Goal: Task Accomplishment & Management: Complete application form

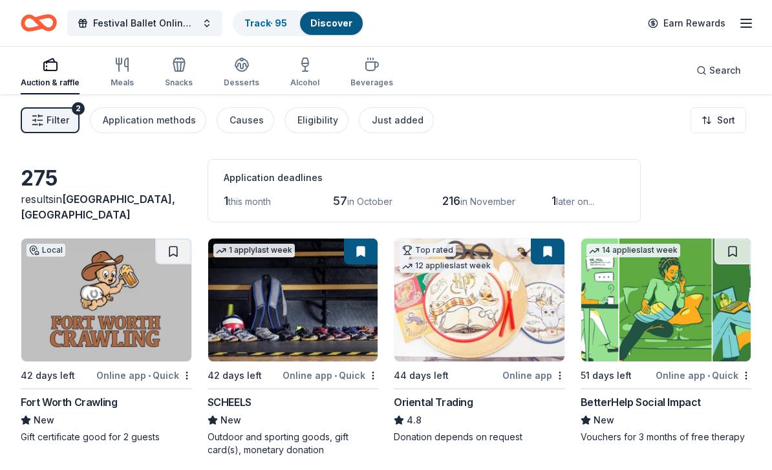
click at [59, 70] on div "button" at bounding box center [50, 65] width 59 height 16
click at [122, 25] on span "Festival Ballet Online Auction" at bounding box center [144, 24] width 103 height 16
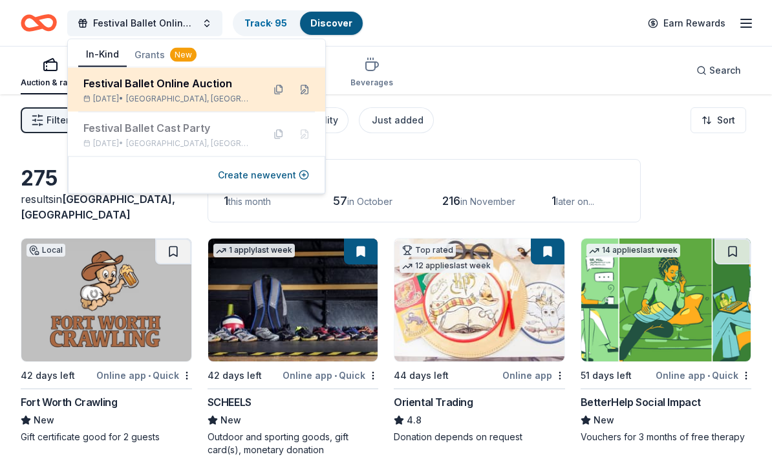
click at [150, 89] on div "Festival Ballet Online Auction" at bounding box center [167, 84] width 169 height 16
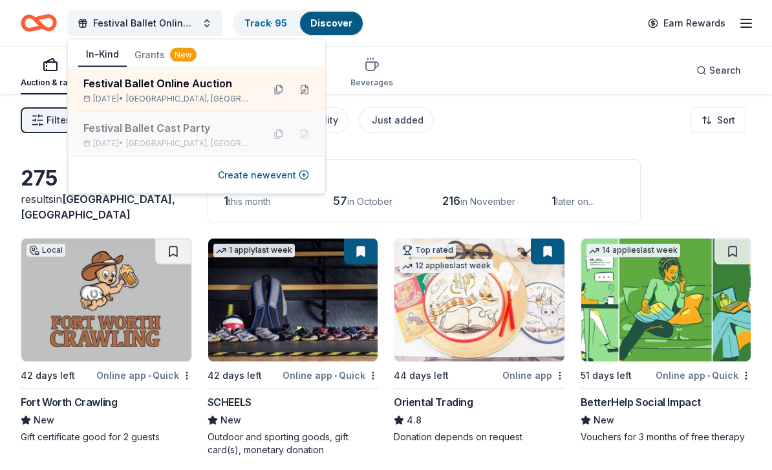
click at [127, 136] on div "Festival Ballet Cast Party [DATE] • [GEOGRAPHIC_DATA], [GEOGRAPHIC_DATA]" at bounding box center [167, 134] width 169 height 28
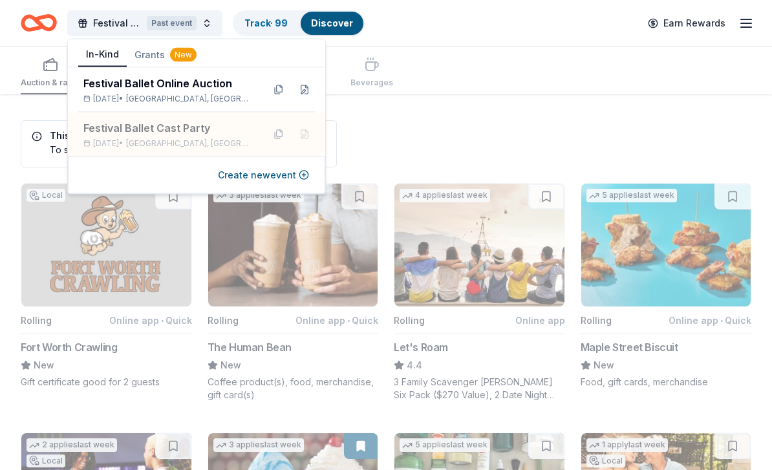
click at [164, 25] on div "Past event" at bounding box center [172, 23] width 50 height 14
click at [106, 23] on span "Festival Ballet Cast Party" at bounding box center [117, 24] width 49 height 16
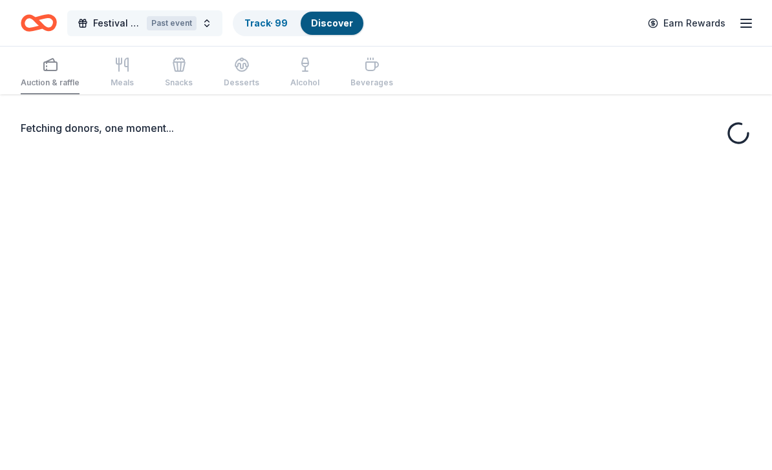
click at [114, 16] on span "Festival Ballet Cast Party" at bounding box center [117, 24] width 49 height 16
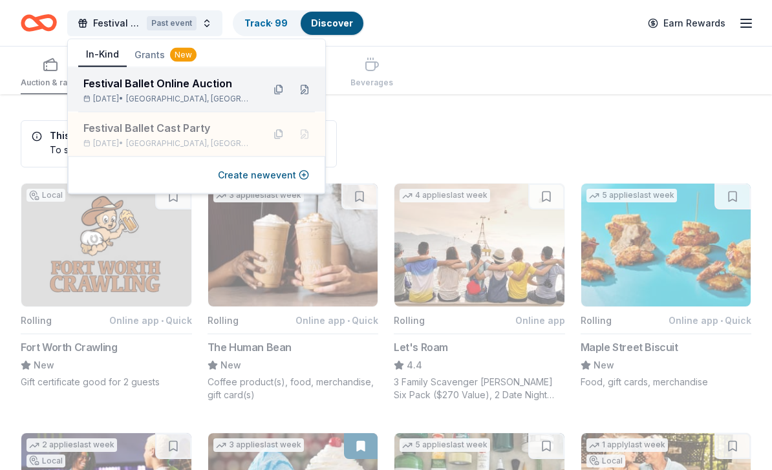
click at [118, 92] on div "Festival Ballet Online Auction Dec 05, 2025 • Denton, TX" at bounding box center [167, 90] width 169 height 28
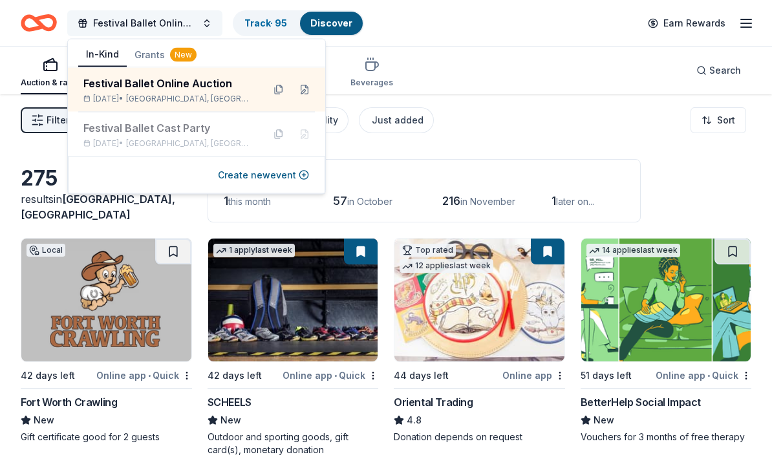
click at [122, 19] on span "Festival Ballet Online Auction" at bounding box center [144, 24] width 103 height 16
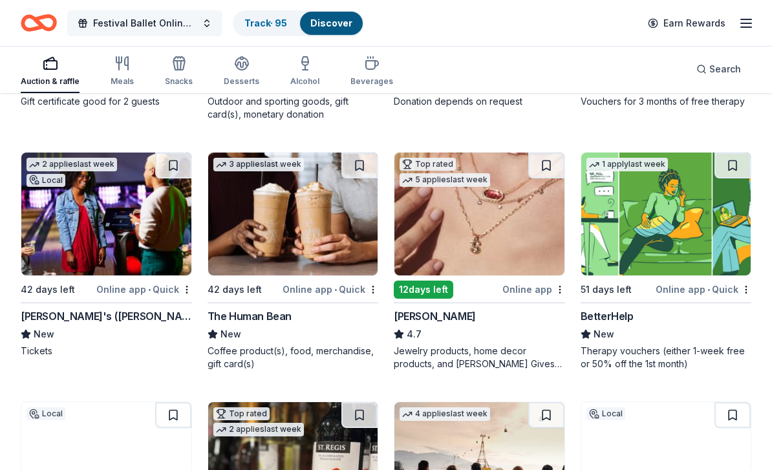
scroll to position [336, 0]
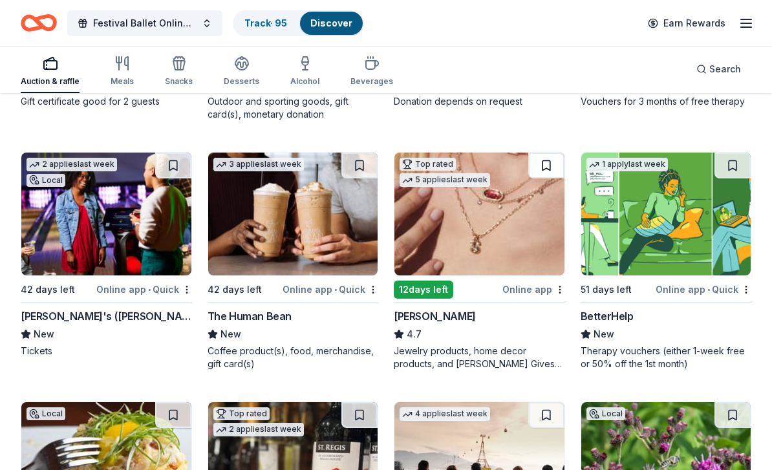
click at [548, 169] on button at bounding box center [546, 166] width 36 height 26
click at [549, 164] on button at bounding box center [548, 166] width 34 height 26
click at [548, 171] on button at bounding box center [548, 166] width 34 height 26
click at [548, 168] on button at bounding box center [548, 166] width 34 height 26
click at [549, 171] on button at bounding box center [548, 166] width 34 height 26
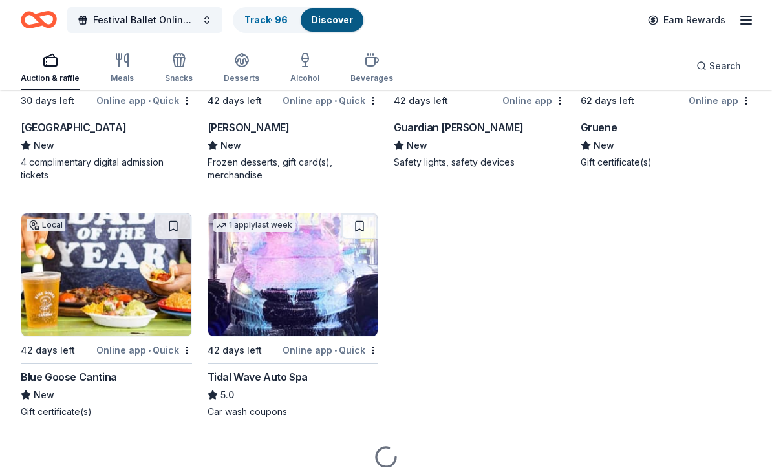
scroll to position [3018, 0]
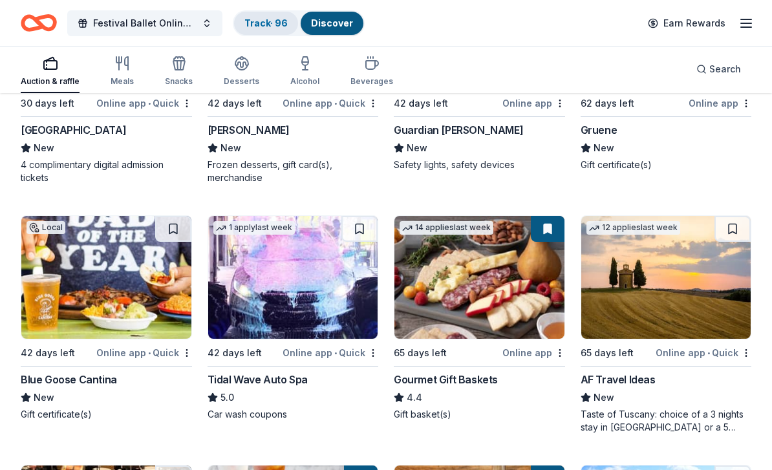
click at [269, 19] on link "Track · 96" at bounding box center [265, 22] width 43 height 11
click at [262, 28] on link "Track · 96" at bounding box center [265, 22] width 43 height 11
click at [271, 27] on link "Track · 96" at bounding box center [265, 22] width 43 height 11
click at [210, 27] on button "Festival Ballet Online Auction" at bounding box center [144, 23] width 155 height 26
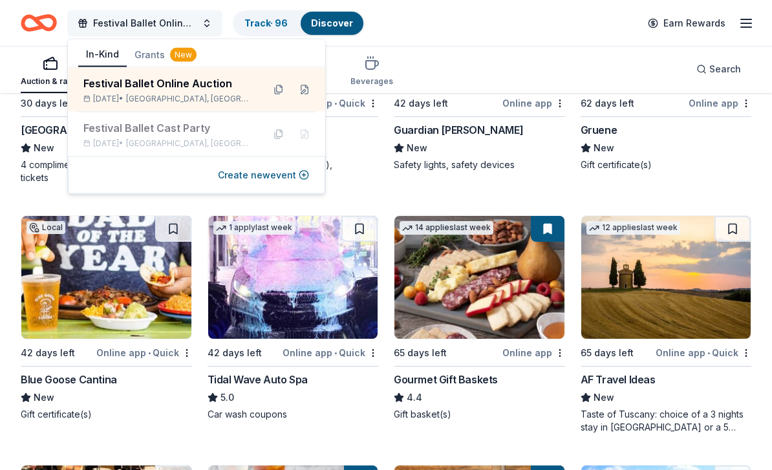
scroll to position [1, 0]
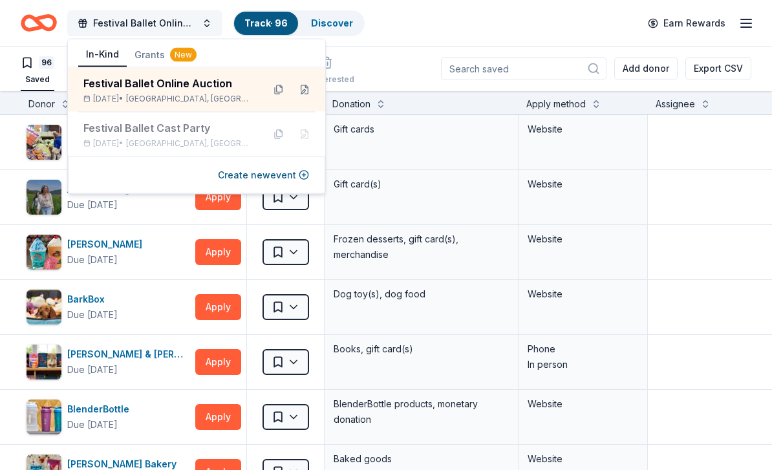
click at [175, 26] on span "Festival Ballet Online Auction" at bounding box center [144, 24] width 103 height 16
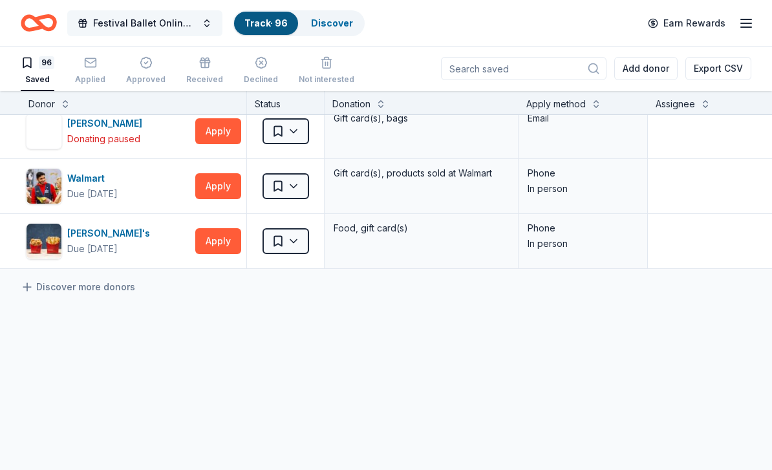
scroll to position [5164, 0]
click at [82, 76] on div "Applied" at bounding box center [90, 79] width 30 height 10
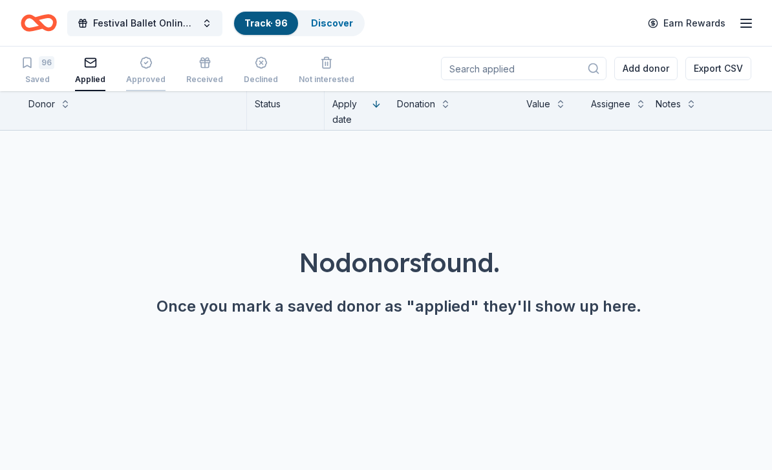
click at [142, 65] on icon "button" at bounding box center [146, 62] width 13 height 13
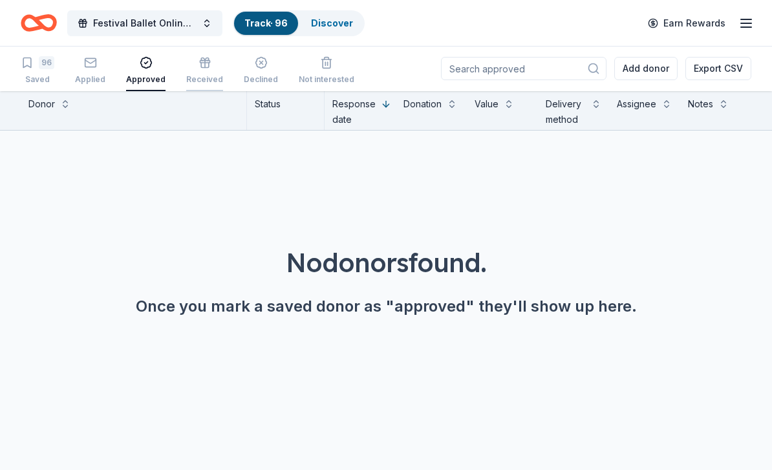
click at [204, 69] on icon "button" at bounding box center [205, 62] width 13 height 13
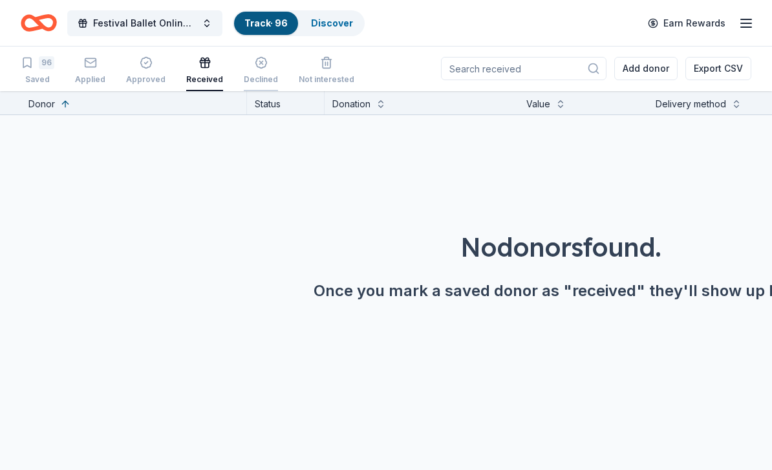
click at [256, 67] on icon "button" at bounding box center [260, 63] width 11 height 11
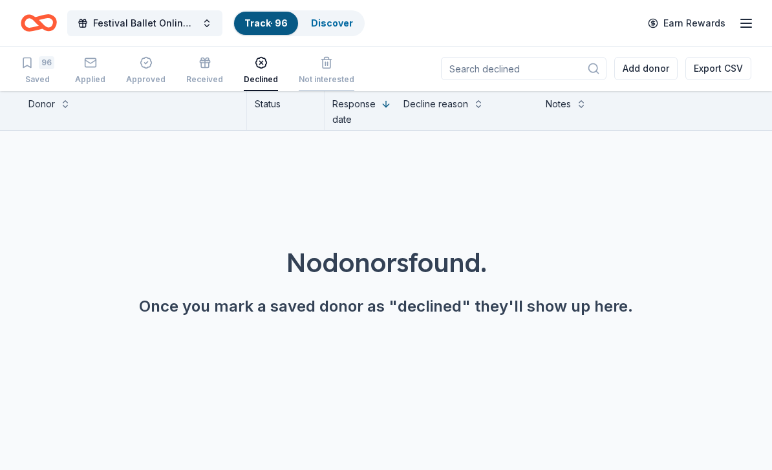
click at [320, 67] on icon "button" at bounding box center [326, 62] width 13 height 13
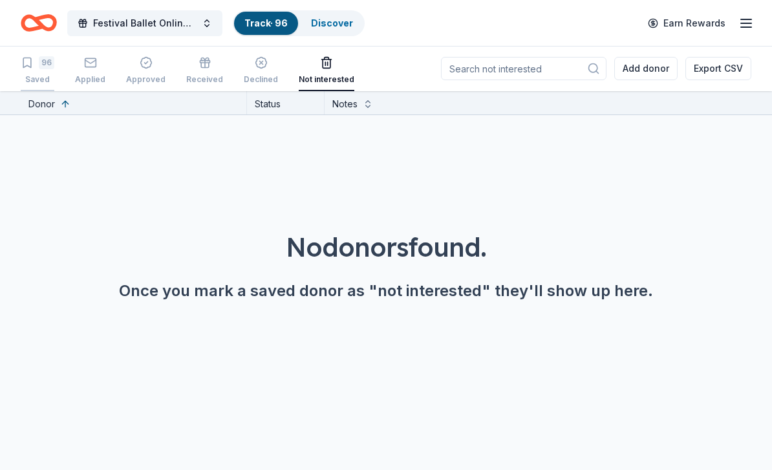
click at [43, 62] on div "96" at bounding box center [47, 62] width 16 height 13
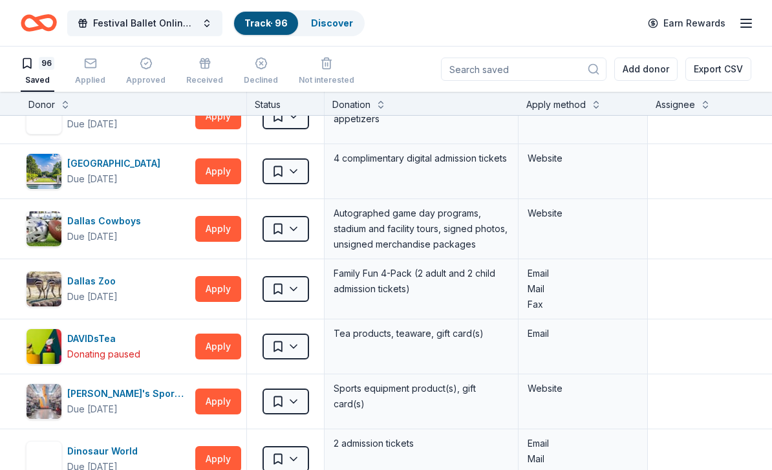
scroll to position [962, 0]
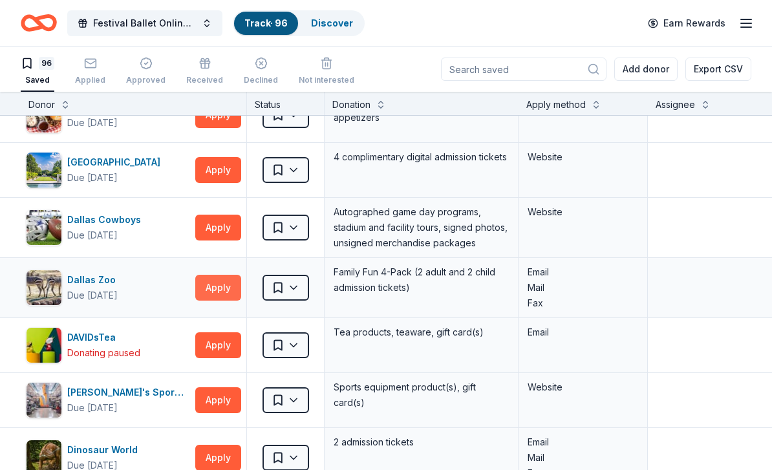
click at [218, 290] on button "Apply" at bounding box center [218, 288] width 46 height 26
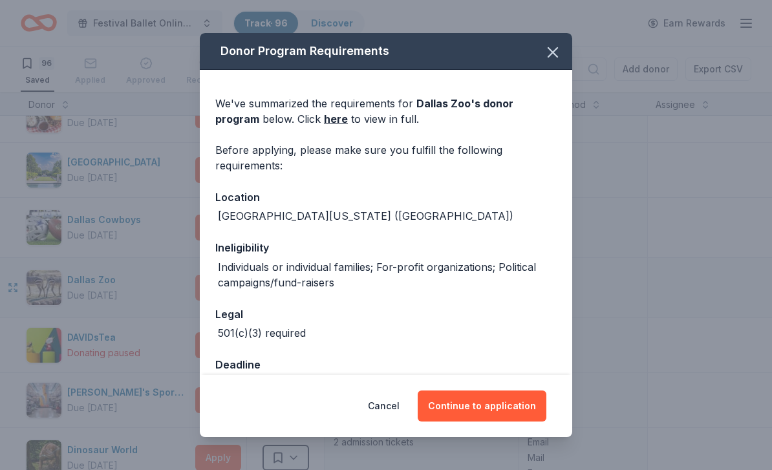
scroll to position [0, 0]
click at [499, 405] on button "Continue to application" at bounding box center [482, 406] width 129 height 31
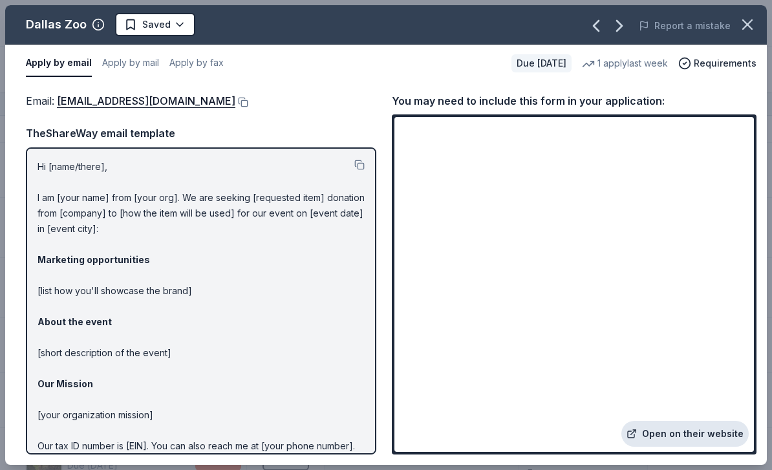
click at [734, 437] on link "Open on their website" at bounding box center [684, 434] width 127 height 26
click at [753, 28] on icon "button" at bounding box center [748, 25] width 18 height 18
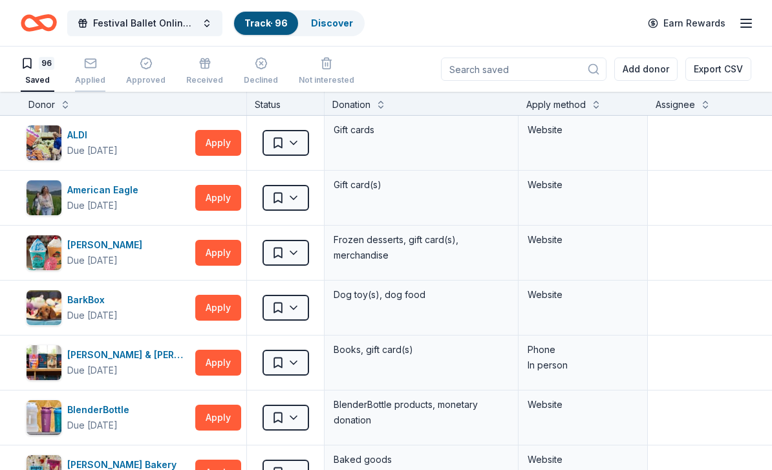
click at [87, 70] on div "Applied" at bounding box center [90, 71] width 30 height 28
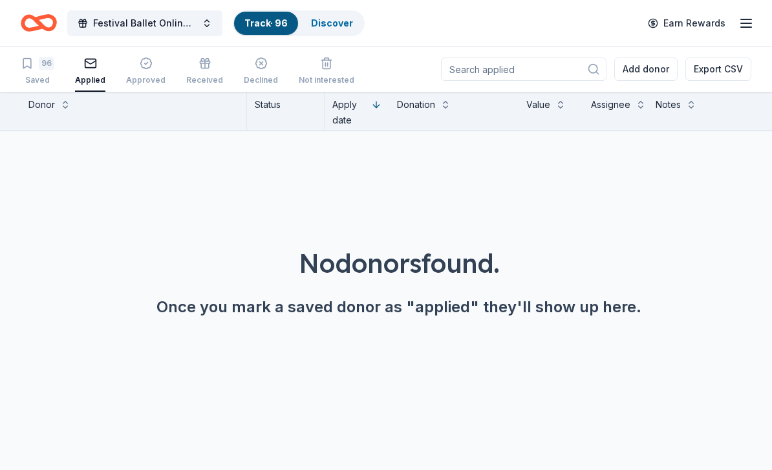
click at [746, 23] on line "button" at bounding box center [746, 23] width 10 height 0
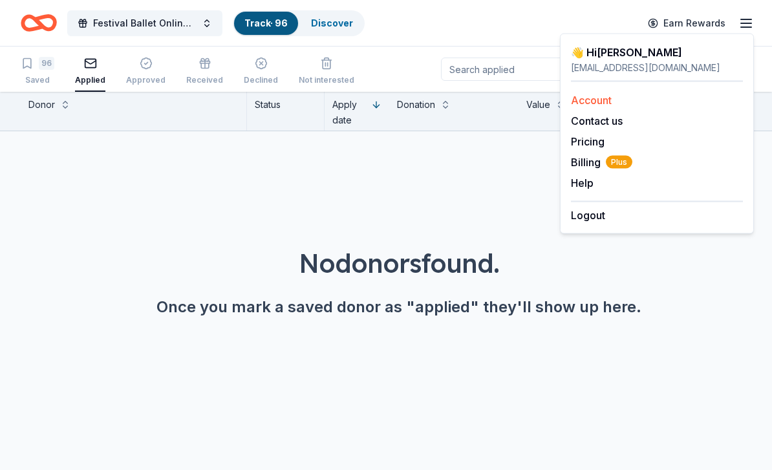
click at [605, 101] on link "Account" at bounding box center [591, 100] width 41 height 13
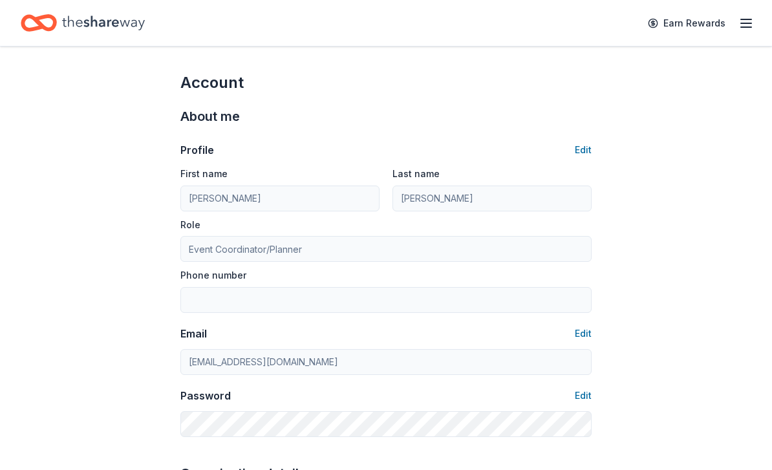
click at [64, 23] on icon "Home" at bounding box center [103, 23] width 83 height 14
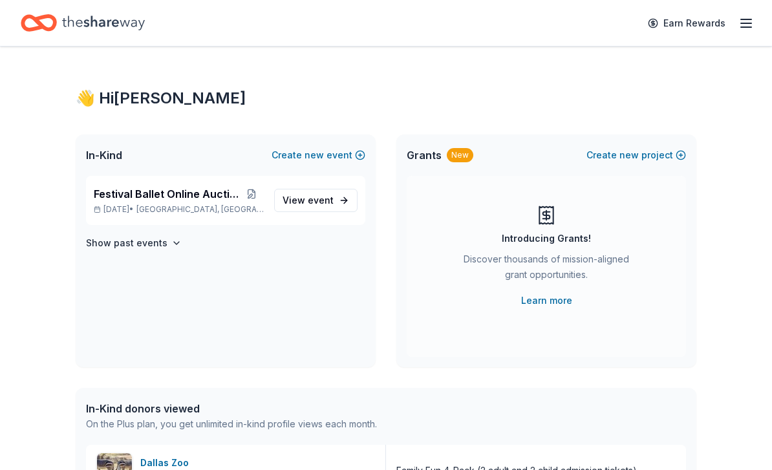
scroll to position [69, 0]
